Goal: Task Accomplishment & Management: Use online tool/utility

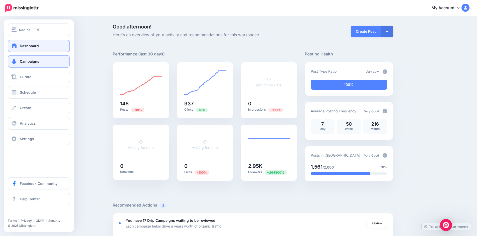
click at [31, 63] on span "Campaigns" at bounding box center [30, 61] width 20 height 4
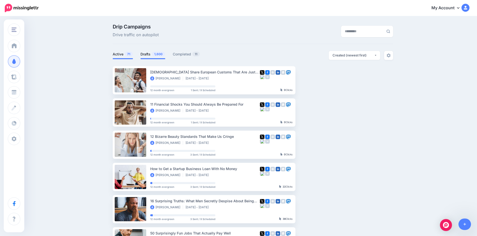
click at [150, 55] on link "Drafts 1,600" at bounding box center [152, 54] width 25 height 6
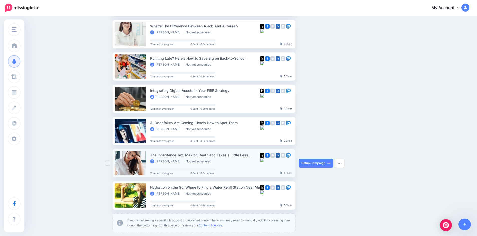
scroll to position [245, 0]
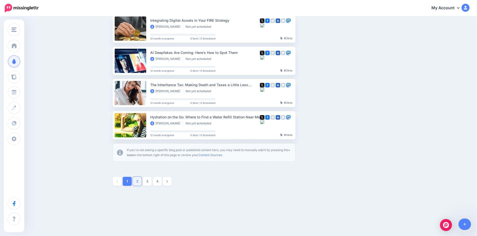
click at [138, 183] on link "2" at bounding box center [137, 181] width 9 height 9
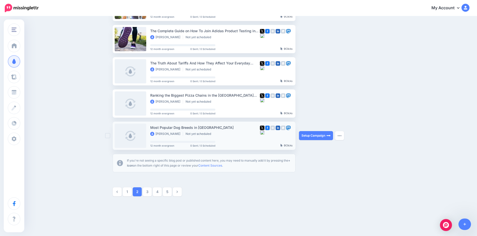
scroll to position [243, 0]
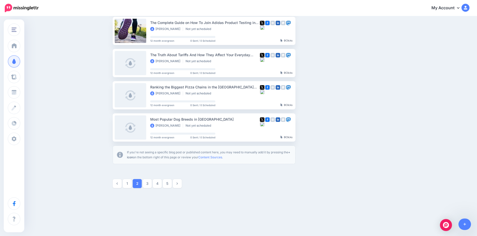
click at [147, 184] on link "3" at bounding box center [147, 183] width 9 height 9
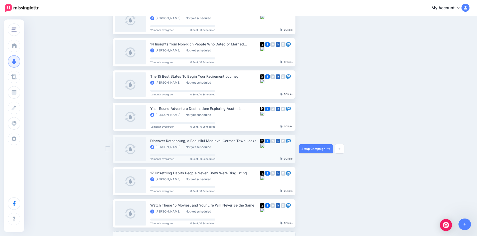
scroll to position [193, 0]
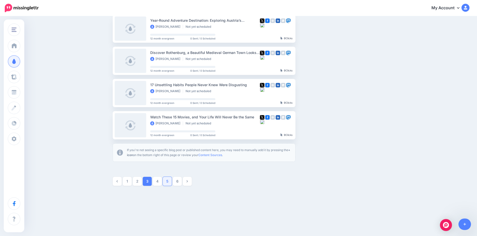
click at [168, 185] on link "5" at bounding box center [167, 181] width 9 height 9
click at [172, 181] on link "6" at bounding box center [167, 181] width 9 height 9
click at [168, 182] on link "7" at bounding box center [167, 181] width 9 height 9
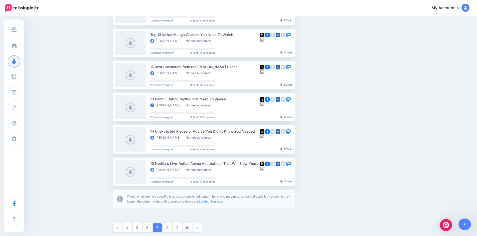
scroll to position [218, 0]
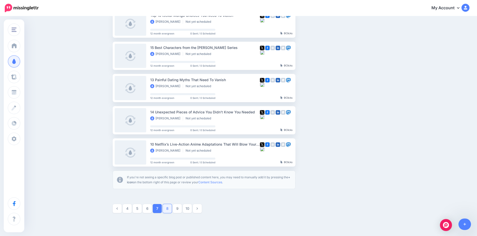
click at [171, 207] on link "8" at bounding box center [167, 208] width 9 height 9
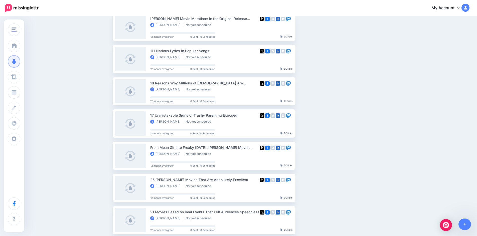
scroll to position [193, 0]
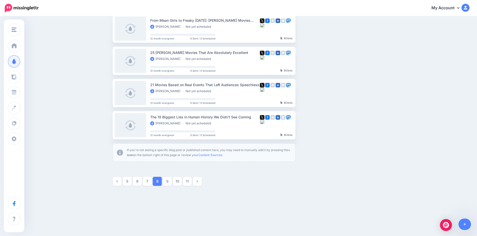
click at [170, 182] on link "9" at bounding box center [167, 181] width 9 height 9
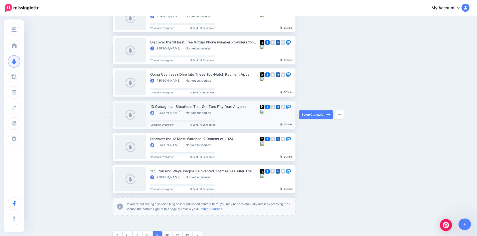
scroll to position [218, 0]
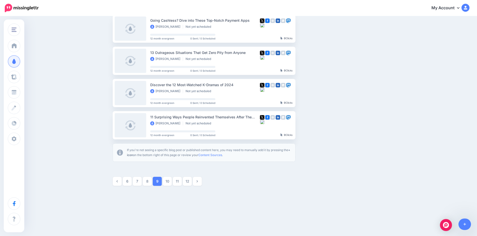
click at [170, 181] on link "10" at bounding box center [167, 181] width 9 height 9
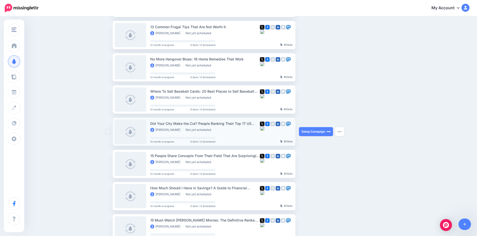
scroll to position [93, 0]
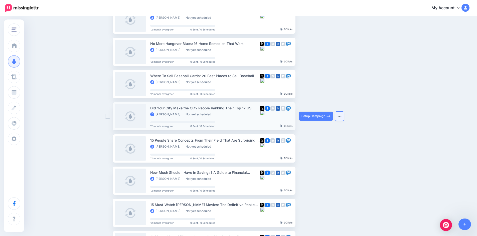
click at [341, 113] on button "button" at bounding box center [339, 116] width 9 height 9
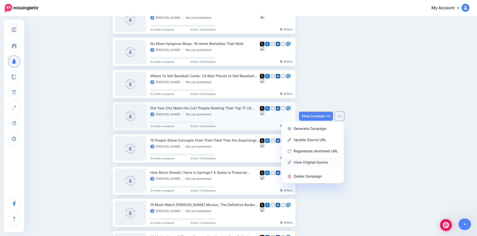
click at [326, 162] on link "View Original Source" at bounding box center [312, 163] width 58 height 10
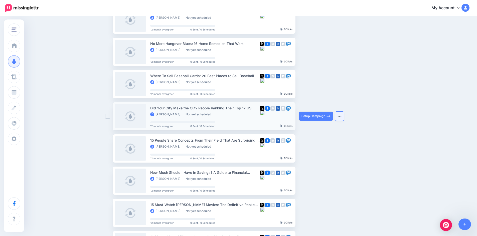
click at [338, 116] on button "button" at bounding box center [339, 116] width 9 height 9
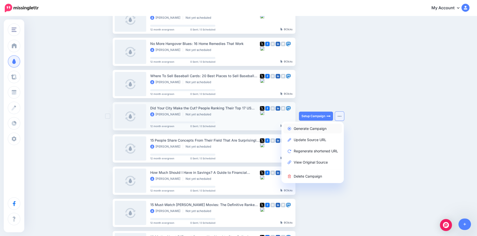
click at [312, 129] on link "Generate Campaign" at bounding box center [312, 129] width 58 height 10
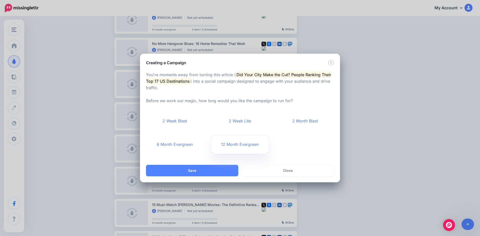
click at [239, 142] on link "12 Month Evergreen" at bounding box center [240, 145] width 58 height 19
click at [212, 170] on button "Save" at bounding box center [192, 171] width 92 height 12
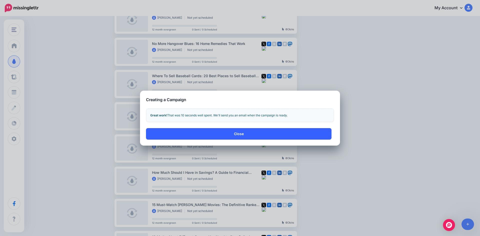
click at [279, 138] on button "Close" at bounding box center [239, 134] width 186 height 12
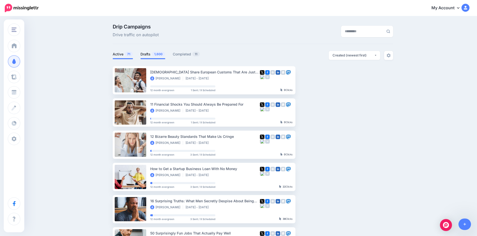
click at [147, 56] on link "Drafts 1,600" at bounding box center [152, 54] width 25 height 6
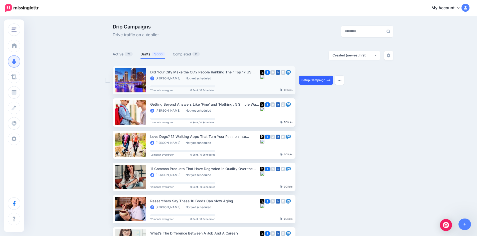
click at [308, 80] on link "Setup Campaign" at bounding box center [316, 80] width 34 height 9
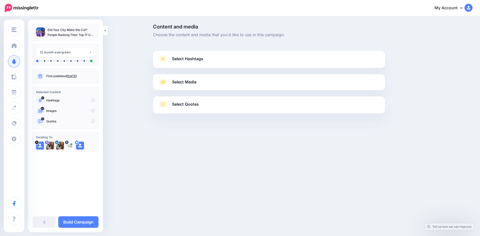
click at [198, 59] on span "Select Hashtags" at bounding box center [187, 59] width 31 height 7
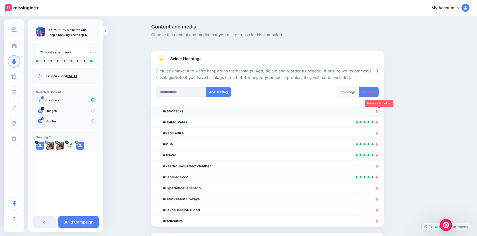
click at [378, 111] on icon at bounding box center [377, 111] width 3 height 3
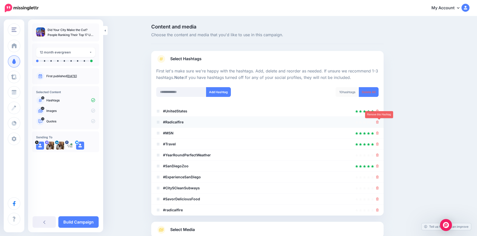
click at [378, 123] on icon at bounding box center [377, 122] width 3 height 3
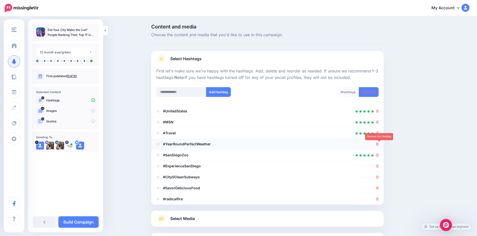
click at [378, 145] on icon at bounding box center [377, 144] width 3 height 3
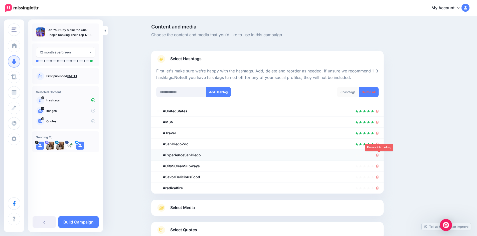
click at [378, 155] on icon at bounding box center [377, 155] width 3 height 3
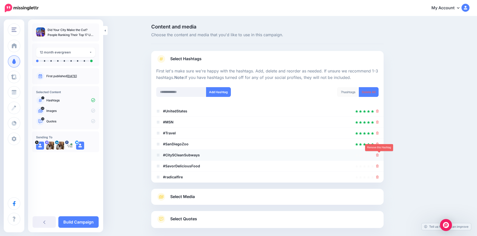
click at [378, 156] on icon at bounding box center [377, 155] width 3 height 3
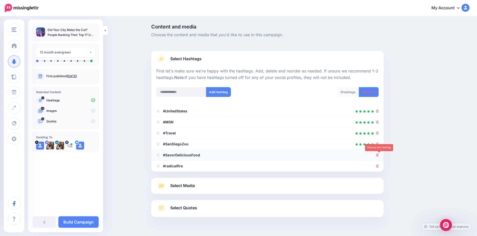
click at [378, 157] on icon at bounding box center [377, 155] width 3 height 3
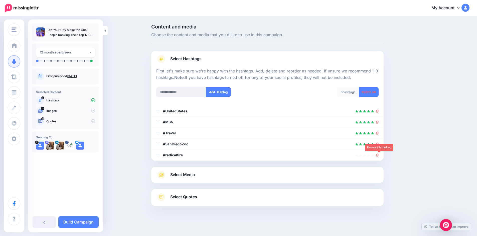
click at [378, 157] on icon at bounding box center [377, 155] width 3 height 3
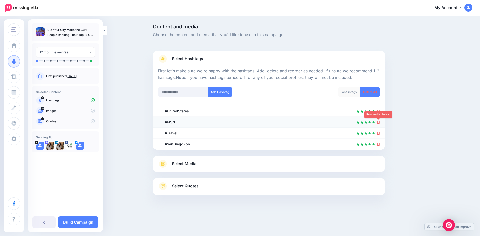
click at [380, 122] on icon at bounding box center [378, 122] width 3 height 3
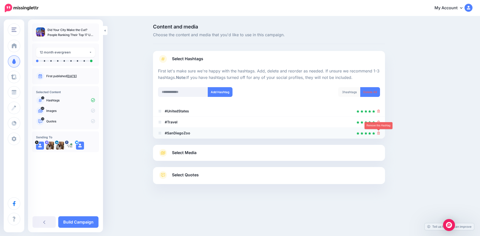
click at [379, 133] on icon at bounding box center [378, 133] width 3 height 3
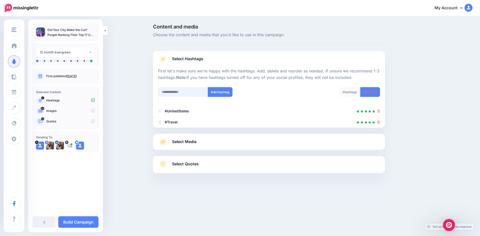
click at [165, 94] on input "text" at bounding box center [183, 92] width 50 height 10
type input "**********"
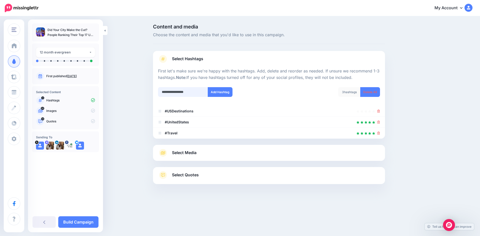
type input "**********"
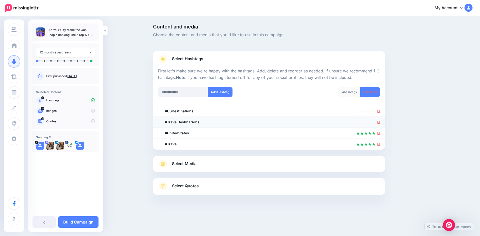
click at [377, 122] on div at bounding box center [269, 122] width 222 height 6
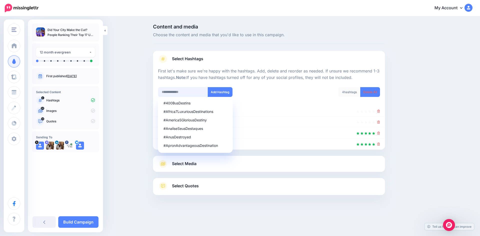
click at [188, 92] on input "text" at bounding box center [183, 92] width 50 height 10
type input "**********"
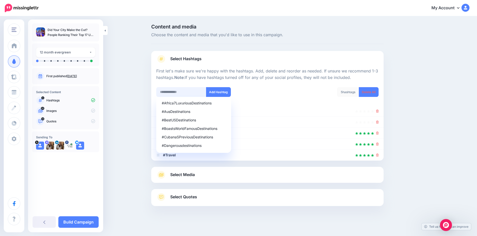
scroll to position [3, 0]
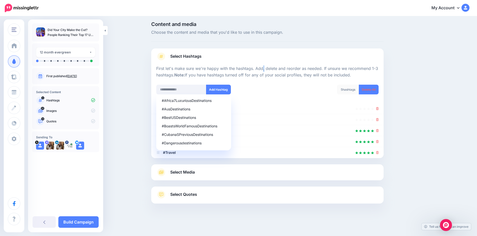
click at [239, 67] on p "First let's make sure we're happy with the hashtags. Add, delete and reorder as…" at bounding box center [267, 72] width 222 height 13
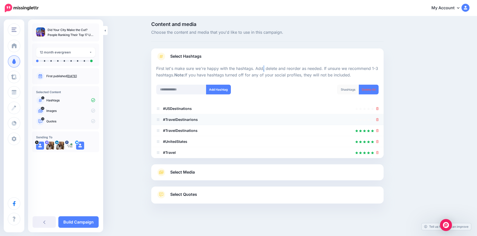
click at [378, 120] on icon at bounding box center [377, 119] width 3 height 3
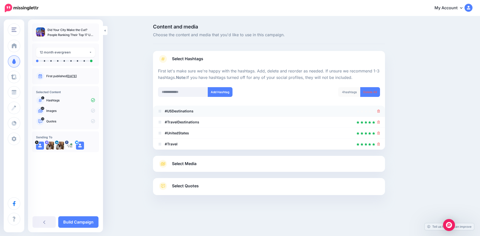
click at [377, 111] on li "#USDestinations" at bounding box center [269, 111] width 232 height 11
click at [380, 111] on icon at bounding box center [378, 111] width 3 height 3
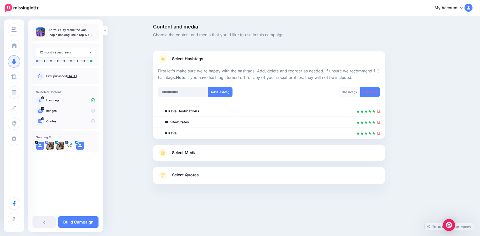
click at [248, 155] on link "Select Media" at bounding box center [269, 153] width 222 height 8
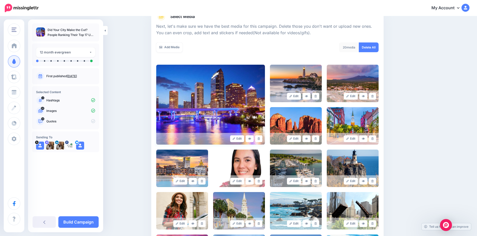
scroll to position [100, 0]
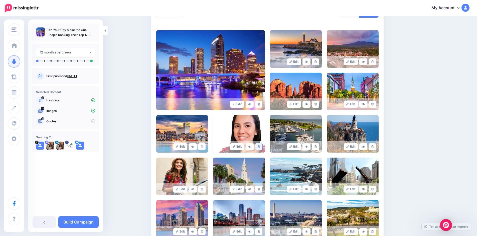
click at [260, 146] on icon at bounding box center [258, 147] width 2 height 3
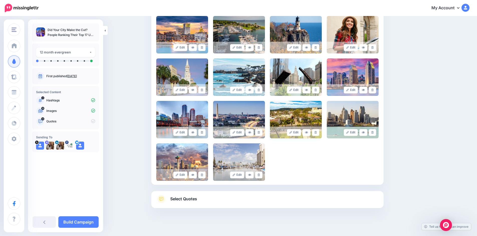
scroll to position [204, 0]
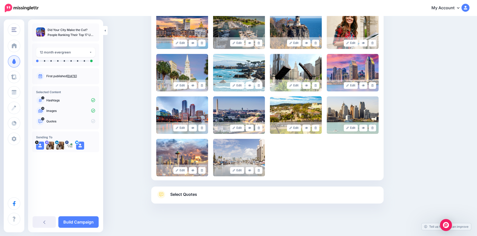
click at [250, 196] on link "Select Quotes" at bounding box center [267, 197] width 222 height 13
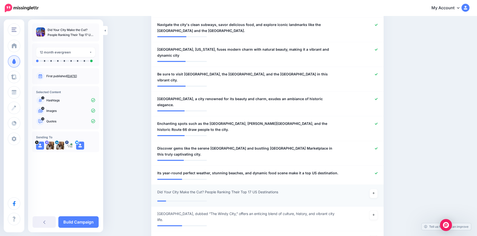
scroll to position [379, 0]
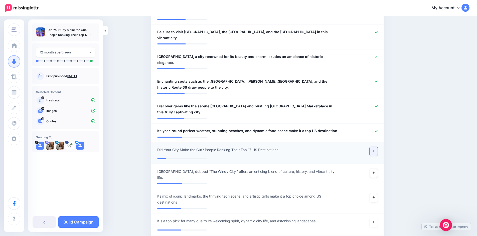
click at [375, 147] on link at bounding box center [373, 151] width 8 height 9
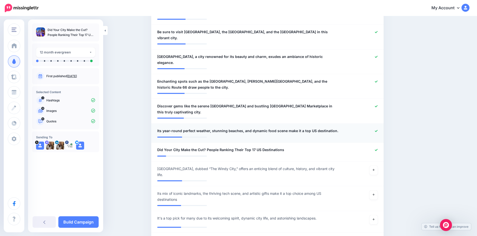
click at [377, 130] on icon at bounding box center [375, 131] width 3 height 3
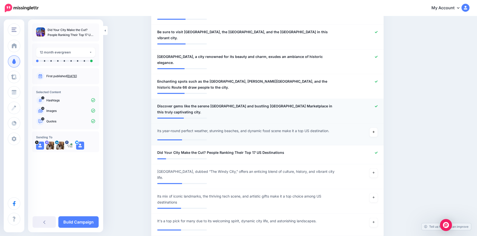
click at [377, 105] on icon at bounding box center [375, 106] width 3 height 2
click at [377, 80] on icon at bounding box center [375, 81] width 3 height 3
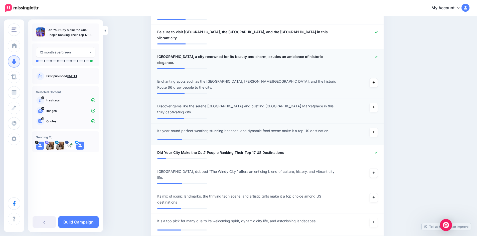
click at [377, 56] on icon at bounding box center [375, 57] width 3 height 3
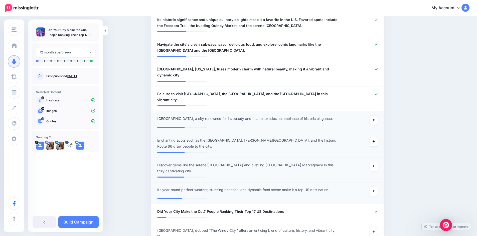
scroll to position [304, 0]
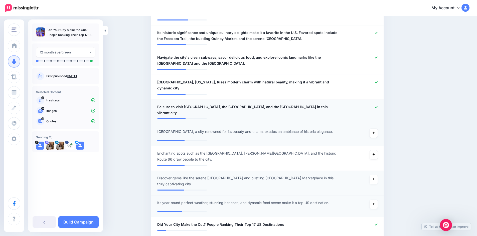
click at [377, 106] on icon at bounding box center [375, 107] width 3 height 3
click at [377, 81] on icon at bounding box center [375, 82] width 3 height 3
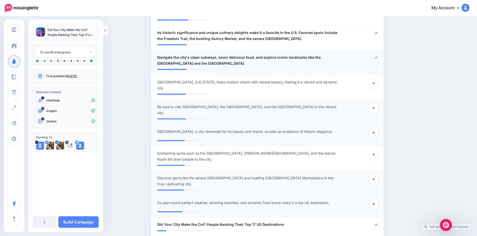
click at [377, 58] on icon at bounding box center [375, 58] width 3 height 2
click at [377, 32] on icon at bounding box center [375, 33] width 3 height 3
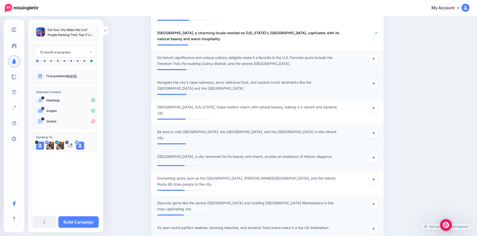
scroll to position [229, 0]
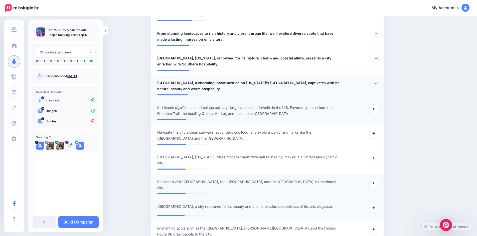
click at [377, 83] on icon at bounding box center [375, 83] width 3 height 2
click at [377, 59] on icon at bounding box center [375, 58] width 3 height 2
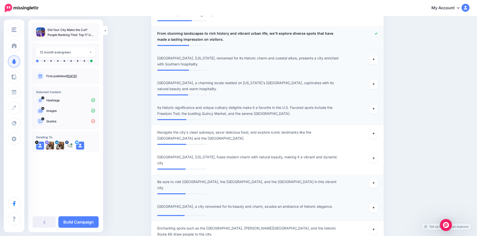
click at [377, 34] on icon at bounding box center [375, 34] width 3 height 2
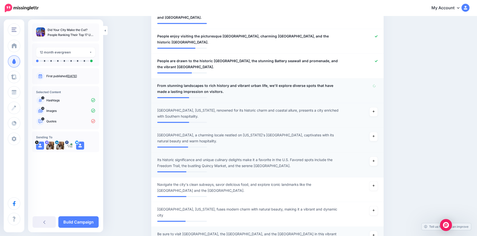
scroll to position [154, 0]
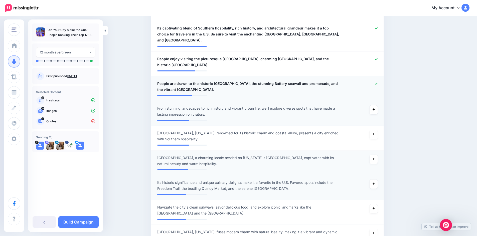
click at [377, 85] on icon at bounding box center [375, 84] width 3 height 3
click at [377, 58] on icon at bounding box center [375, 59] width 3 height 3
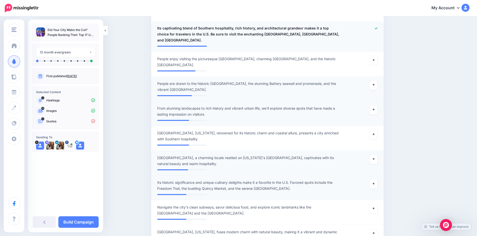
click at [377, 29] on icon at bounding box center [375, 28] width 3 height 2
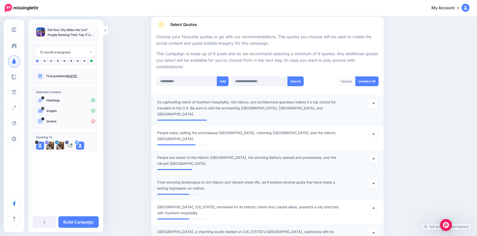
scroll to position [79, 0]
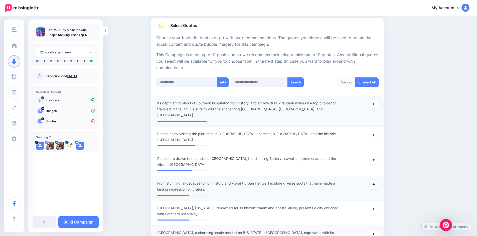
click at [186, 82] on input "text" at bounding box center [186, 83] width 61 height 10
paste input "**********"
type input "**********"
click at [224, 83] on button "Add" at bounding box center [223, 83] width 12 height 10
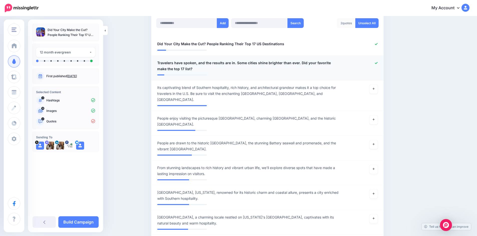
scroll to position [100, 0]
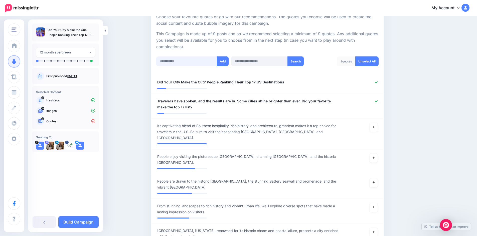
click at [187, 63] on input "text" at bounding box center [186, 62] width 61 height 10
paste input "**********"
type input "**********"
click at [221, 62] on button "Add" at bounding box center [223, 62] width 12 height 10
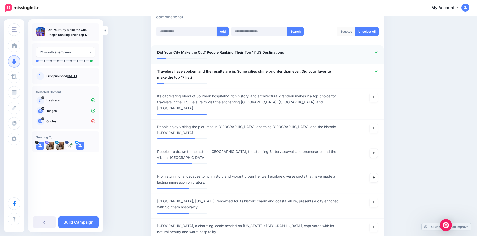
scroll to position [75, 0]
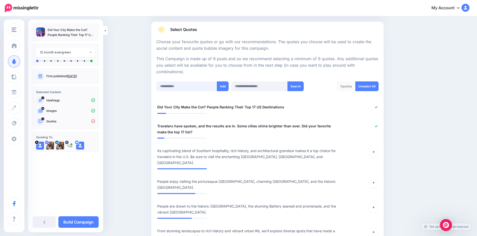
click at [186, 87] on input "text" at bounding box center [186, 87] width 61 height 10
paste input "**********"
type input "**********"
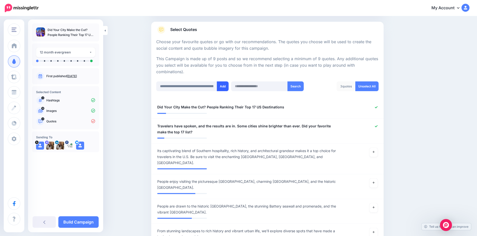
click at [222, 85] on button "Add" at bounding box center [223, 87] width 12 height 10
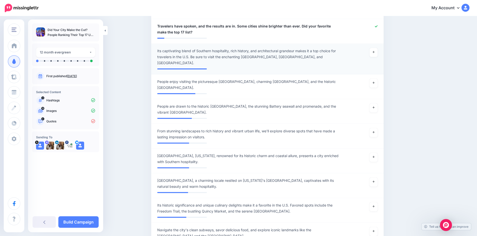
scroll to position [75, 0]
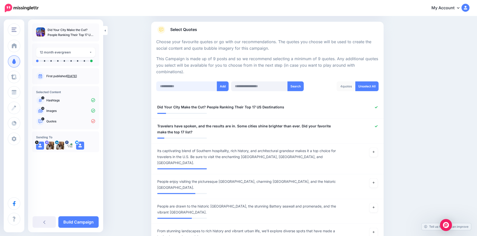
click at [190, 82] on input "text" at bounding box center [186, 87] width 61 height 10
paste input "**********"
type input "**********"
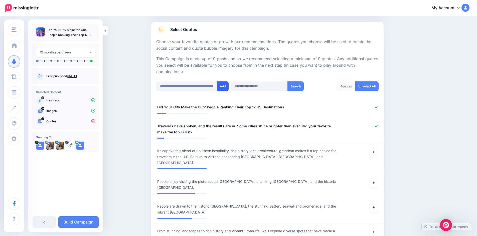
click at [226, 85] on button "Add" at bounding box center [223, 87] width 12 height 10
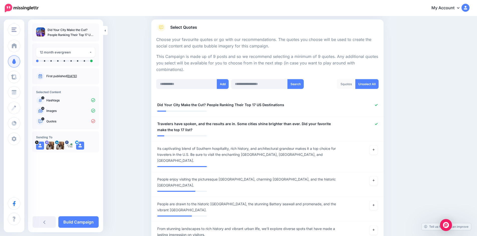
scroll to position [75, 0]
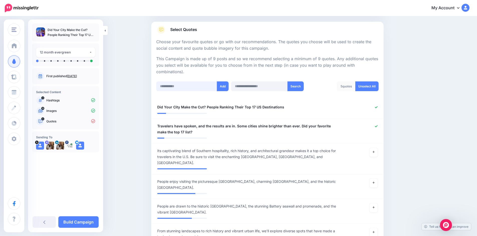
click at [187, 85] on input "text" at bounding box center [186, 87] width 61 height 10
paste input "**********"
type input "**********"
click at [227, 86] on button "Add" at bounding box center [223, 87] width 12 height 10
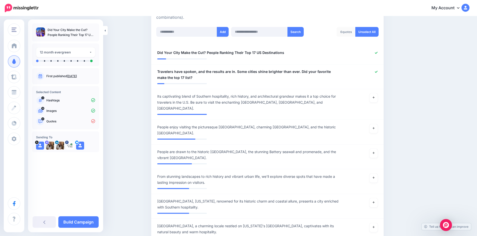
scroll to position [75, 0]
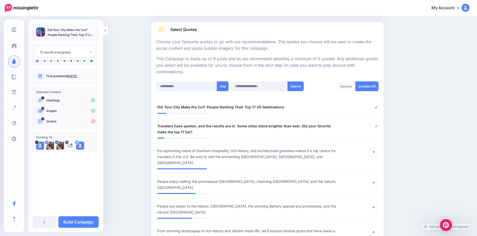
click at [180, 85] on input "text" at bounding box center [186, 87] width 61 height 10
paste input "**********"
type input "**********"
drag, startPoint x: 225, startPoint y: 85, endPoint x: 232, endPoint y: 68, distance: 18.3
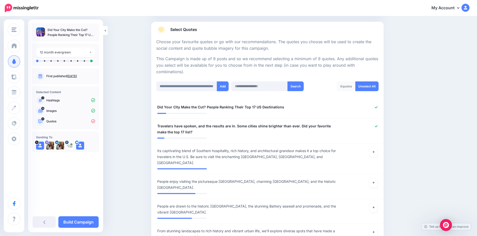
click at [226, 83] on button "Add" at bounding box center [223, 87] width 12 height 10
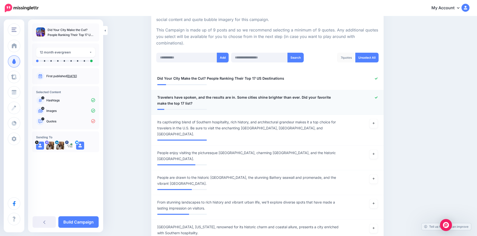
scroll to position [100, 0]
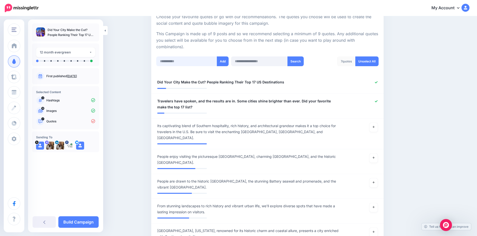
click at [187, 62] on input "text" at bounding box center [186, 62] width 61 height 10
paste input "**********"
type input "**********"
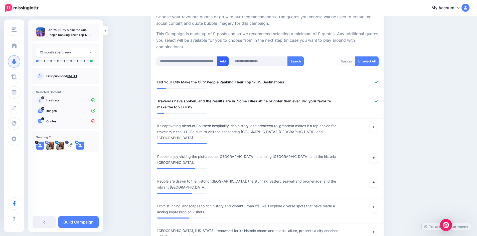
click at [221, 61] on button "Add" at bounding box center [223, 62] width 12 height 10
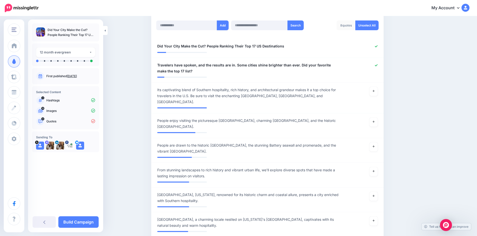
scroll to position [75, 0]
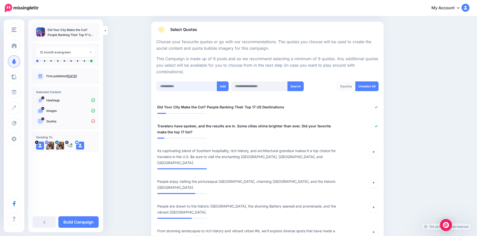
click at [190, 85] on input "text" at bounding box center [186, 87] width 61 height 10
paste input "**********"
type input "**********"
click at [223, 86] on button "Add" at bounding box center [223, 87] width 12 height 10
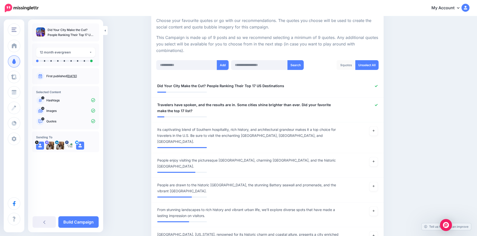
scroll to position [50, 0]
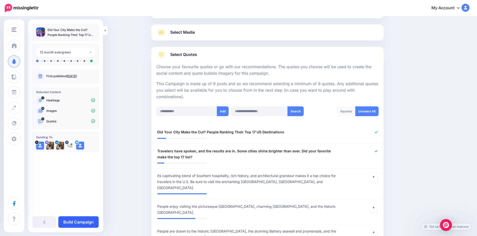
click at [73, 224] on link "Build Campaign" at bounding box center [78, 223] width 40 height 12
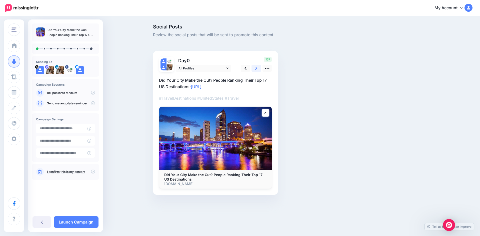
click at [256, 68] on icon at bounding box center [256, 68] width 2 height 5
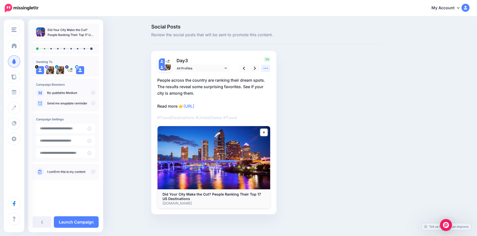
click at [266, 70] on icon at bounding box center [265, 68] width 5 height 5
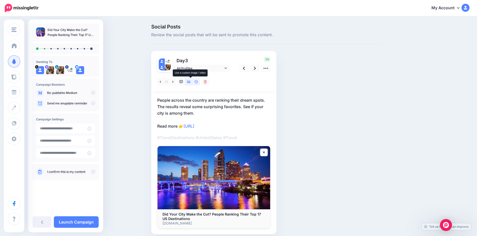
click at [190, 83] on icon at bounding box center [189, 82] width 4 height 4
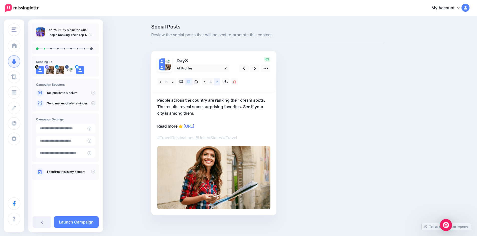
click at [218, 81] on icon at bounding box center [216, 82] width 1 height 4
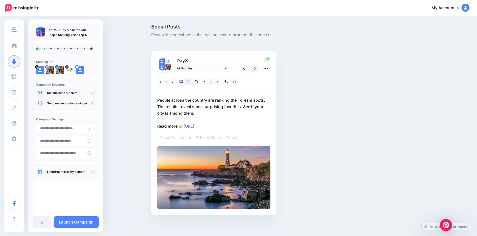
click at [256, 68] on icon at bounding box center [255, 68] width 2 height 5
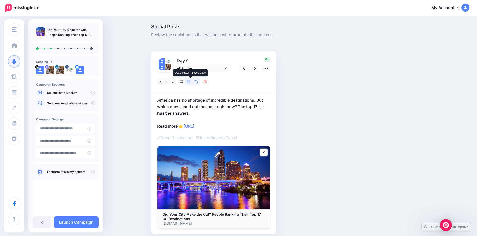
click at [190, 80] on link at bounding box center [189, 81] width 8 height 7
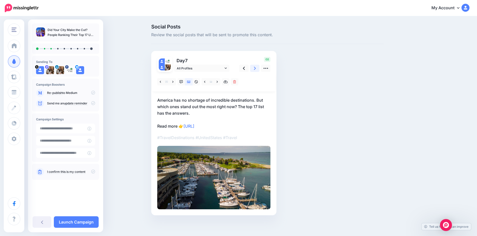
click at [255, 68] on icon at bounding box center [255, 68] width 2 height 5
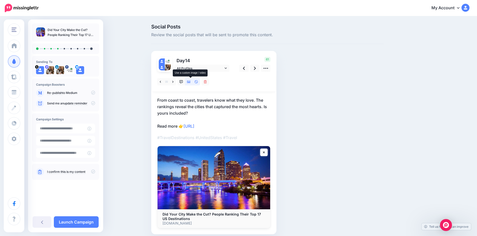
click at [190, 81] on icon at bounding box center [189, 82] width 4 height 4
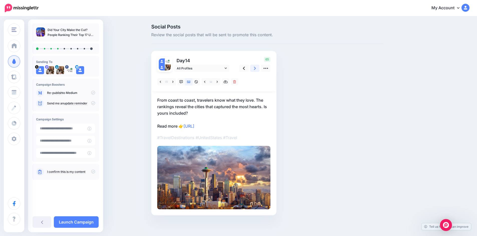
click at [256, 69] on icon at bounding box center [255, 68] width 2 height 3
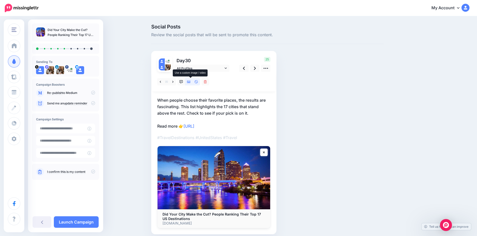
click at [192, 83] on link at bounding box center [189, 81] width 8 height 7
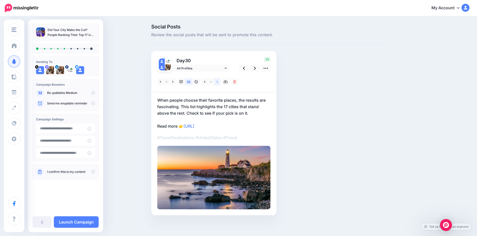
click at [218, 81] on icon at bounding box center [216, 82] width 1 height 4
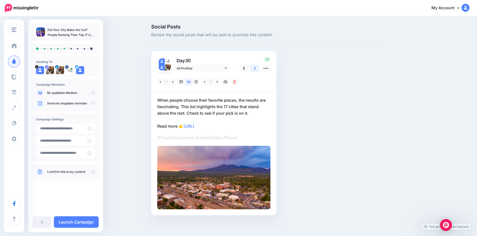
click at [256, 67] on icon at bounding box center [255, 68] width 2 height 3
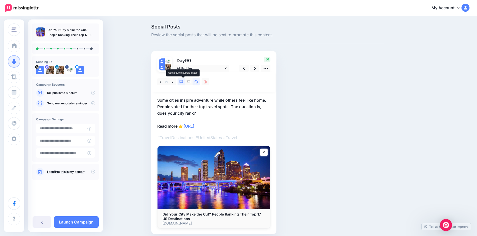
click at [183, 82] on icon at bounding box center [181, 82] width 4 height 4
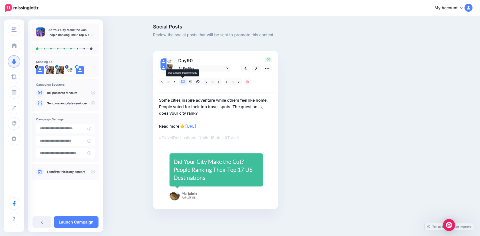
click at [183, 81] on icon at bounding box center [183, 82] width 4 height 4
click at [191, 82] on icon at bounding box center [191, 82] width 4 height 3
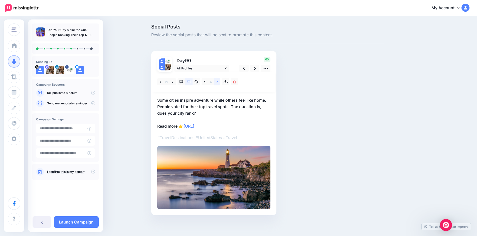
click at [220, 82] on link at bounding box center [217, 81] width 6 height 7
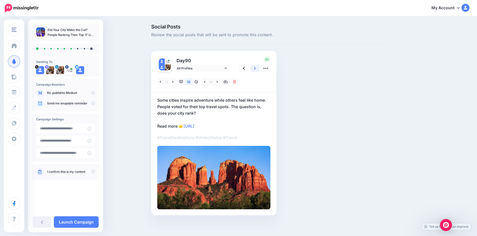
click at [254, 68] on link at bounding box center [255, 68] width 10 height 7
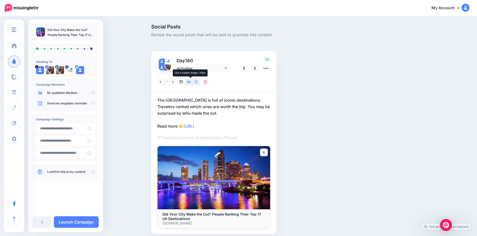
click at [190, 82] on icon at bounding box center [189, 82] width 4 height 4
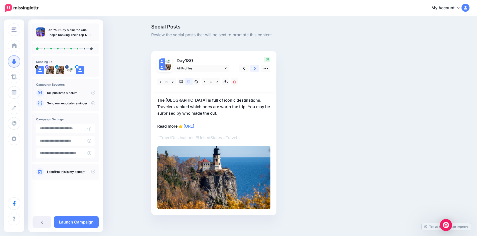
click at [256, 68] on icon at bounding box center [255, 68] width 2 height 5
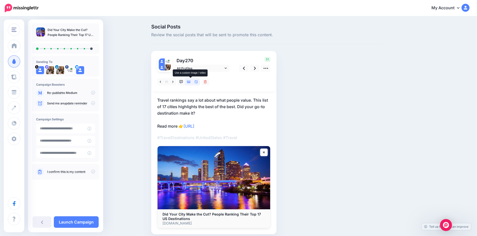
click at [190, 81] on icon at bounding box center [189, 82] width 4 height 4
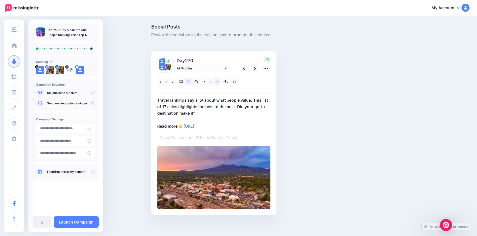
click at [220, 82] on link at bounding box center [217, 81] width 6 height 7
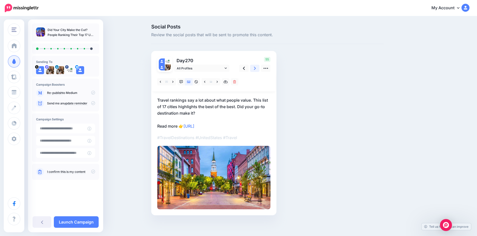
click at [255, 67] on icon at bounding box center [255, 68] width 2 height 5
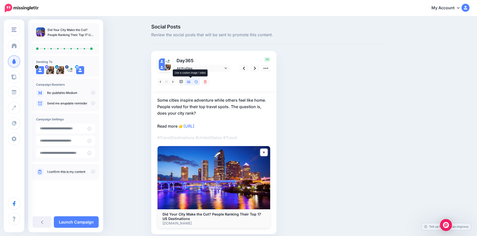
click at [190, 83] on icon at bounding box center [189, 82] width 4 height 3
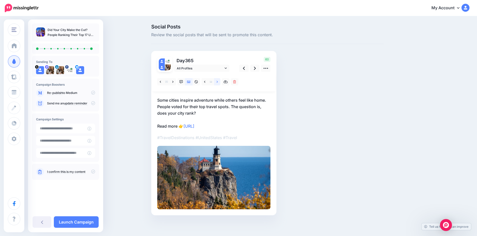
click at [220, 83] on link at bounding box center [217, 81] width 6 height 7
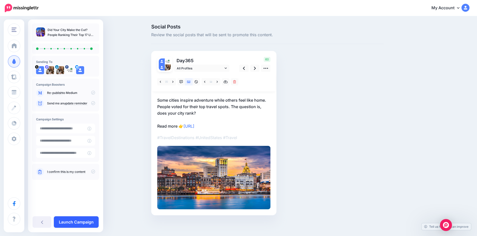
click at [76, 223] on link "Launch Campaign" at bounding box center [76, 223] width 45 height 12
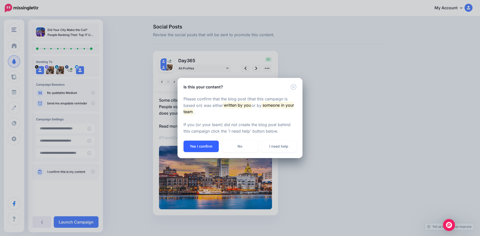
click at [204, 145] on button "Yes I confirm" at bounding box center [201, 147] width 35 height 12
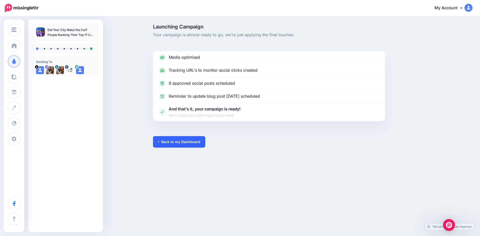
click at [176, 142] on link "Back to my Dashboard" at bounding box center [179, 142] width 52 height 12
